Goal: Find specific page/section: Find specific page/section

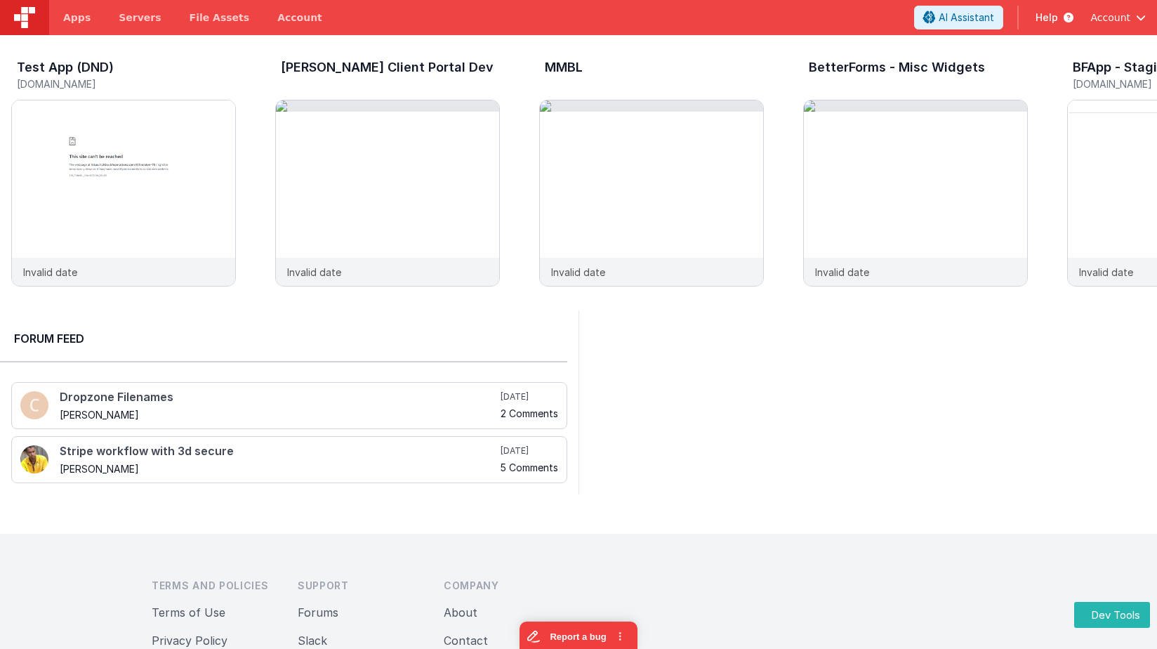
click at [29, 15] on img at bounding box center [24, 17] width 21 height 21
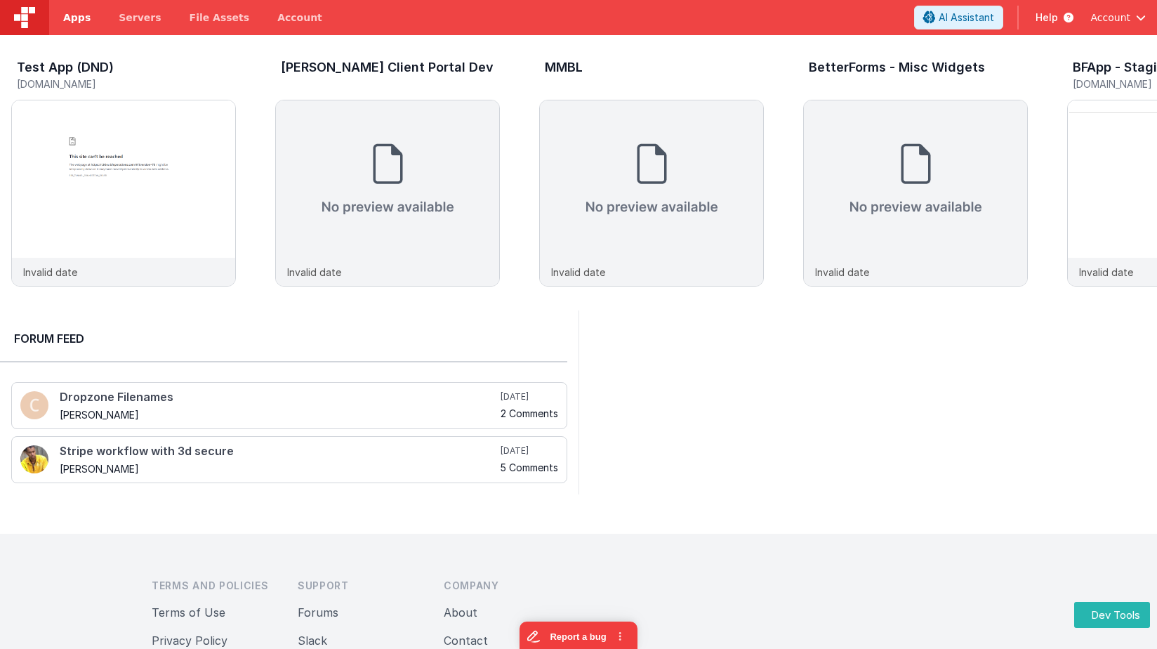
click at [84, 16] on span "Apps" at bounding box center [76, 18] width 27 height 14
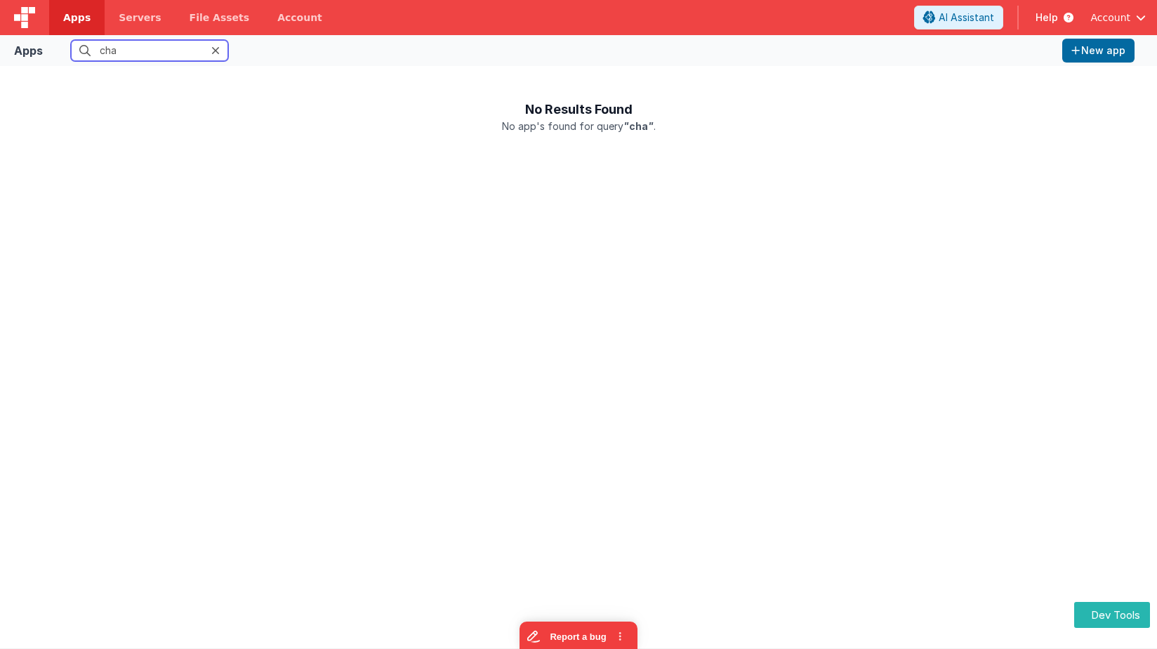
type input "char"
